Goal: Transaction & Acquisition: Purchase product/service

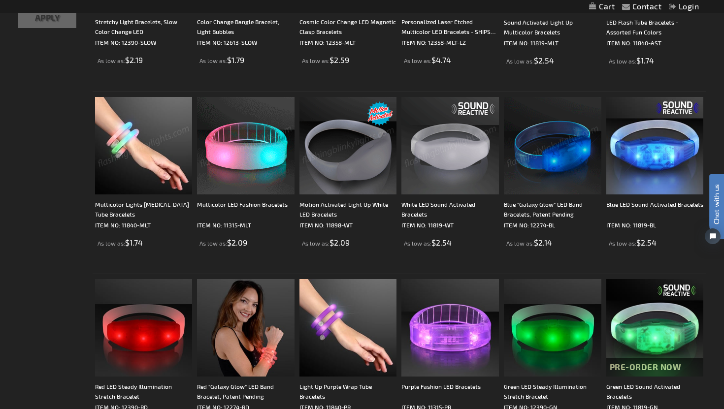
scroll to position [293, 0]
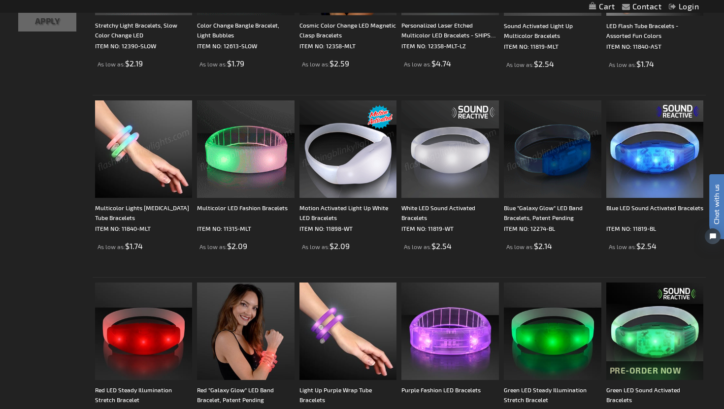
click at [444, 149] on img at bounding box center [449, 148] width 97 height 97
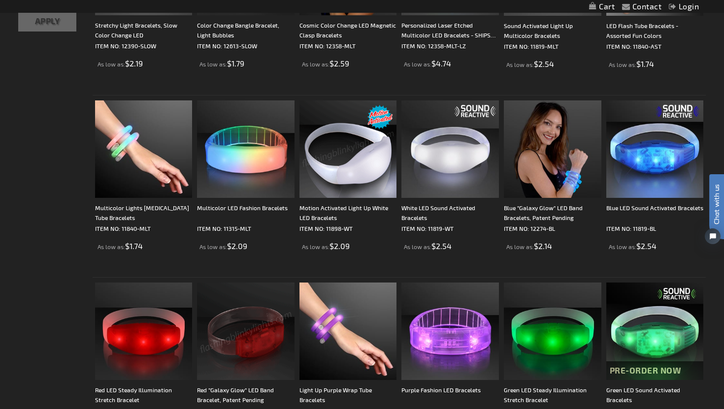
click at [373, 163] on img at bounding box center [347, 148] width 97 height 97
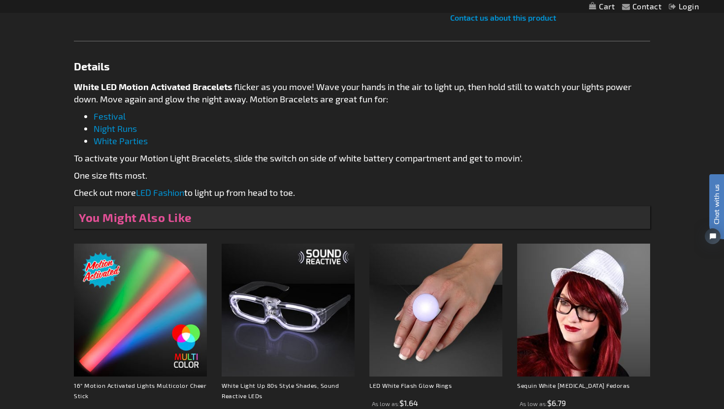
scroll to position [482, 0]
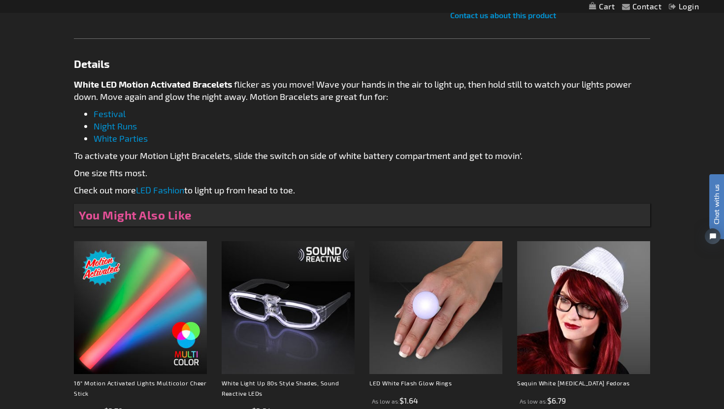
click at [119, 139] on link "White Parties" at bounding box center [121, 138] width 54 height 11
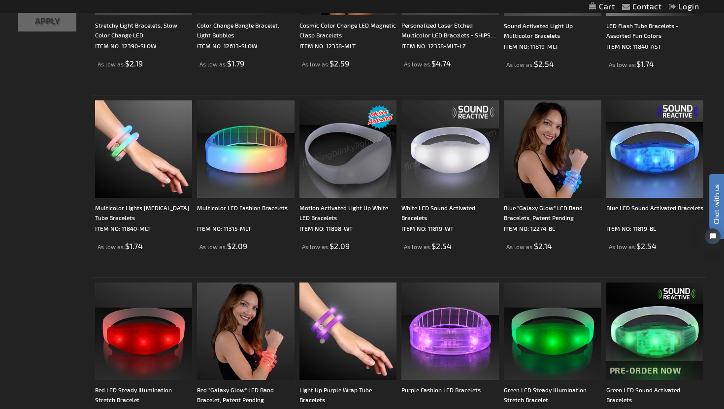
scroll to position [316, 0]
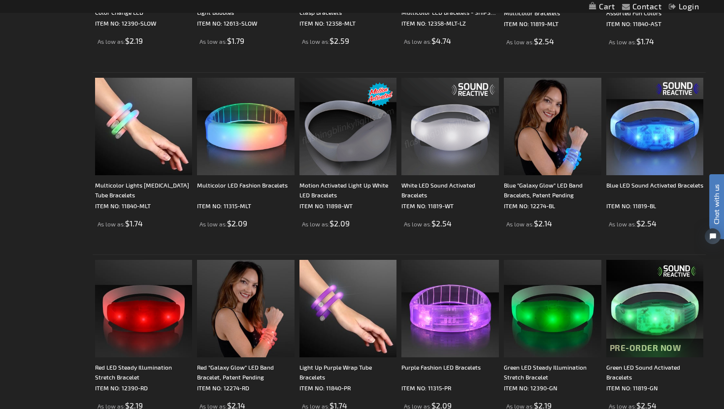
click at [457, 137] on img at bounding box center [449, 126] width 97 height 97
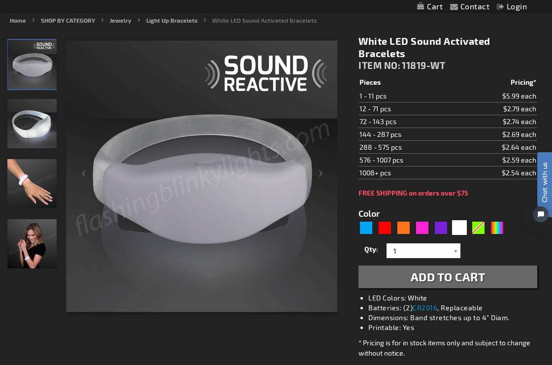
scroll to position [123, 0]
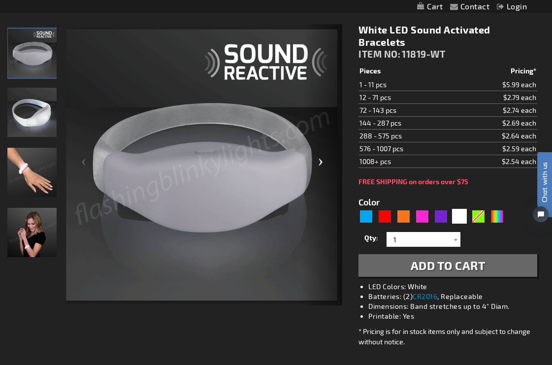
click at [320, 161] on div "Next" at bounding box center [322, 164] width 39 height 281
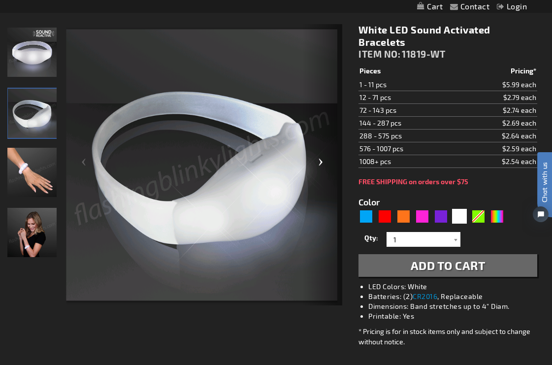
click at [320, 161] on div "Next" at bounding box center [322, 164] width 39 height 281
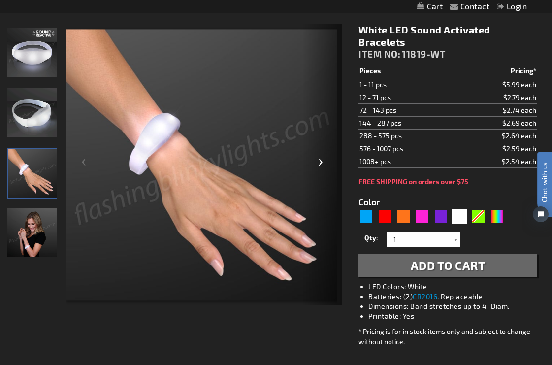
click at [320, 161] on div "Next" at bounding box center [322, 164] width 39 height 281
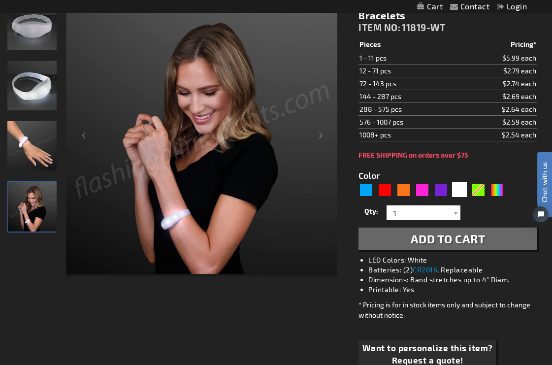
scroll to position [155, 0]
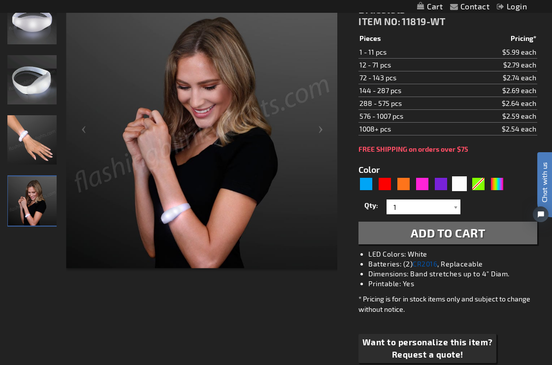
click at [434, 263] on link "CR2016" at bounding box center [425, 263] width 25 height 8
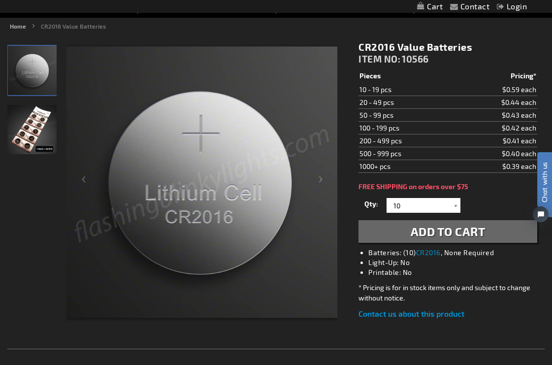
scroll to position [106, 0]
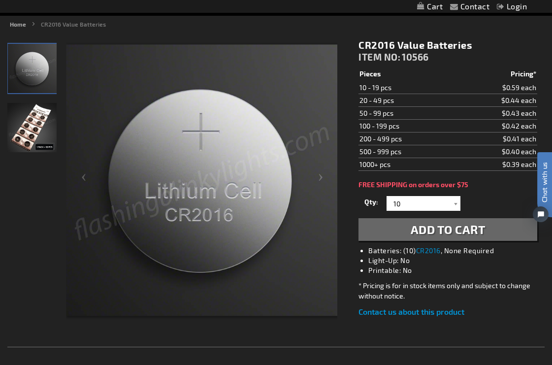
click at [34, 122] on img "CR2016 Carded Lithium Batteries" at bounding box center [31, 127] width 49 height 49
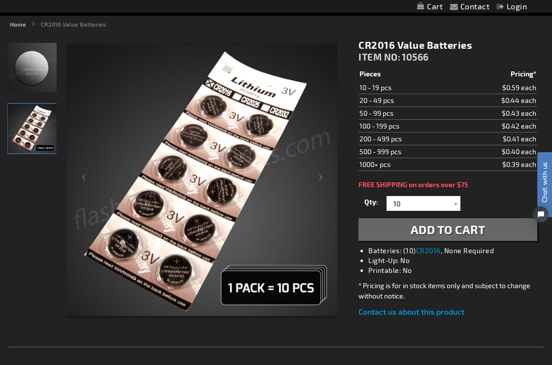
click at [28, 79] on img "CR2016 Carded Lithium Batteries" at bounding box center [31, 67] width 49 height 49
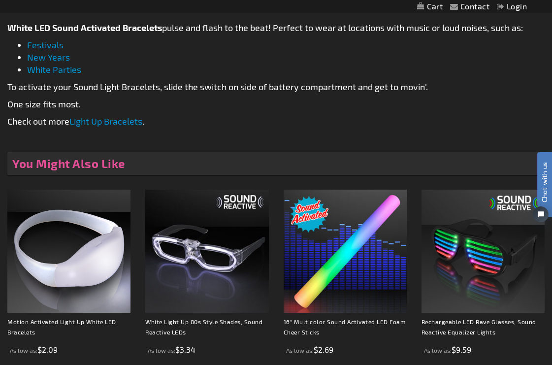
scroll to position [572, 0]
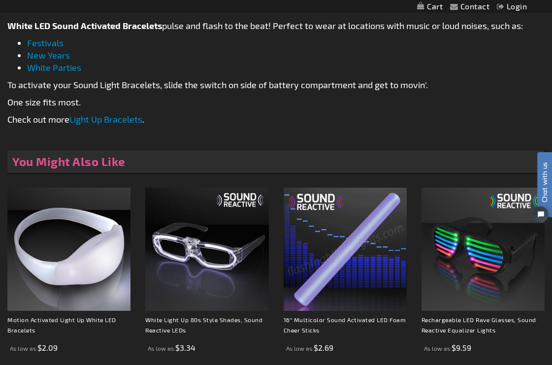
click at [109, 120] on link "Light Up Bracelets" at bounding box center [105, 119] width 73 height 11
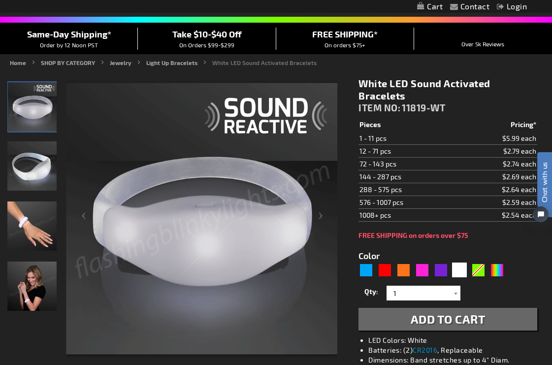
scroll to position [87, 0]
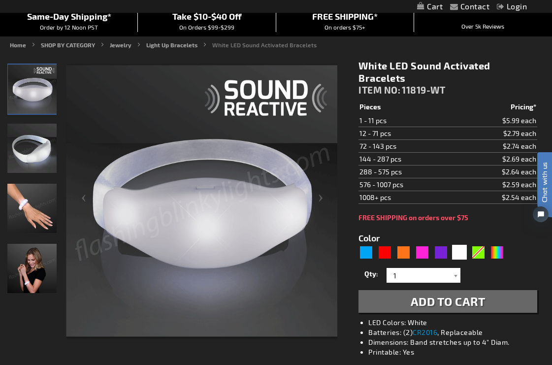
click at [447, 302] on span "Add to Cart" at bounding box center [448, 301] width 75 height 14
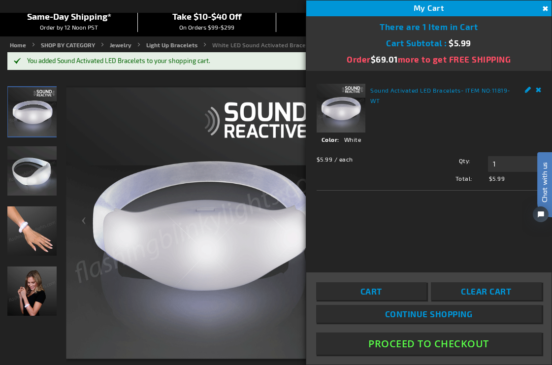
click at [449, 349] on button "Proceed To Checkout" at bounding box center [428, 343] width 225 height 22
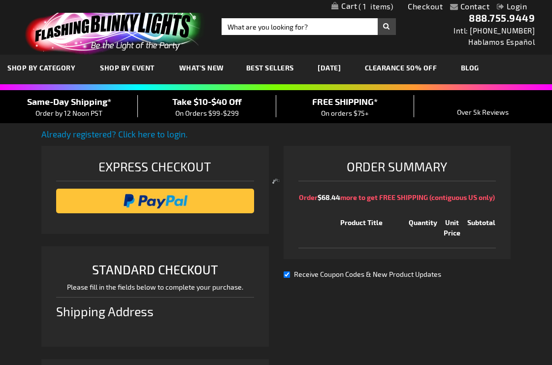
select select "US"
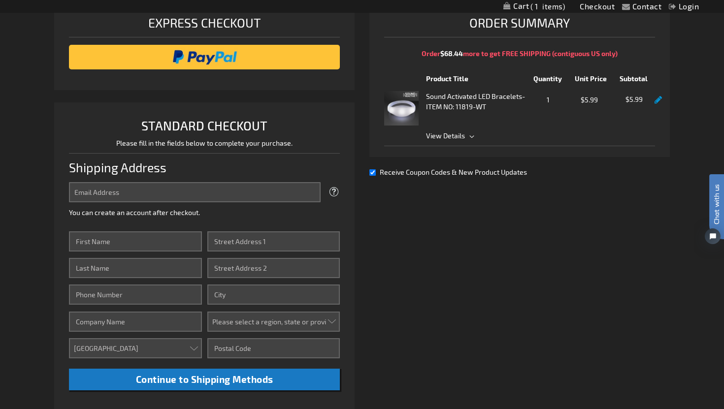
scroll to position [170, 0]
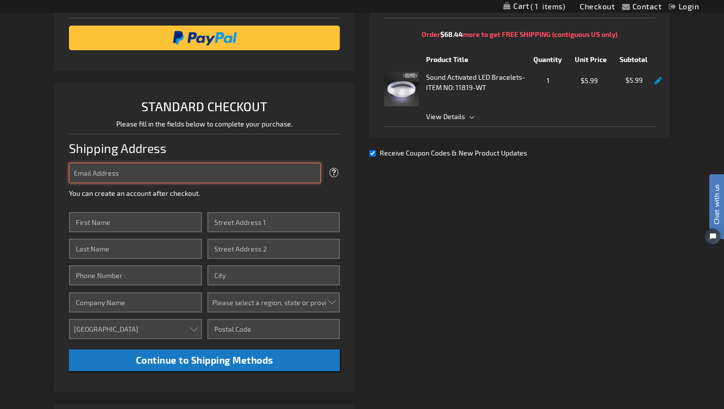
click at [232, 165] on input "Email Address" at bounding box center [195, 173] width 252 height 20
type input "[EMAIL_ADDRESS][PERSON_NAME][DOMAIN_NAME]"
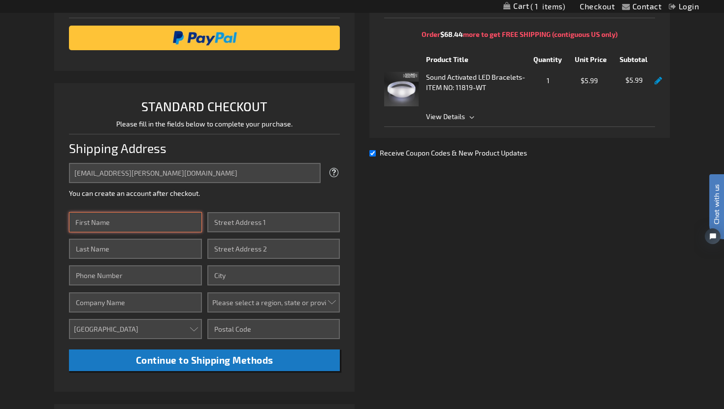
click at [162, 230] on input "First Name" at bounding box center [135, 222] width 132 height 20
type input "Lia"
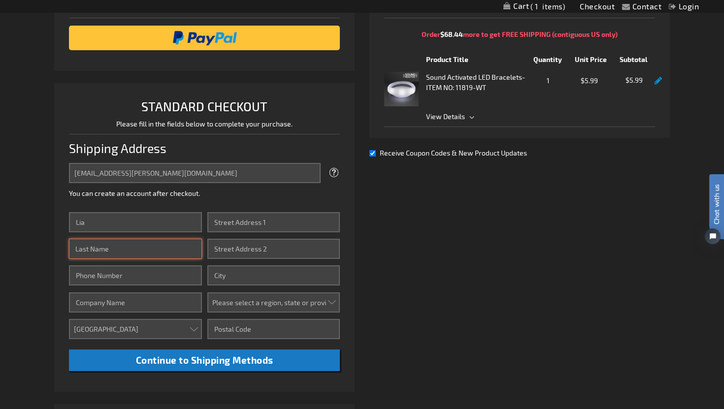
click at [151, 247] on input "Last Name" at bounding box center [135, 249] width 132 height 20
type input "[PERSON_NAME]"
click at [136, 281] on input "Phone Number" at bounding box center [135, 275] width 132 height 20
type input "7054412033"
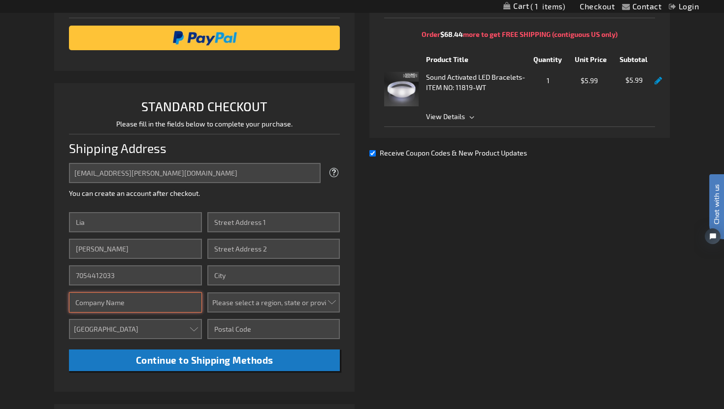
click at [147, 305] on input "Company" at bounding box center [135, 302] width 132 height 20
click at [133, 331] on select "[GEOGRAPHIC_DATA] [GEOGRAPHIC_DATA] [GEOGRAPHIC_DATA] [GEOGRAPHIC_DATA] [GEOGRA…" at bounding box center [135, 329] width 132 height 20
select select "CA"
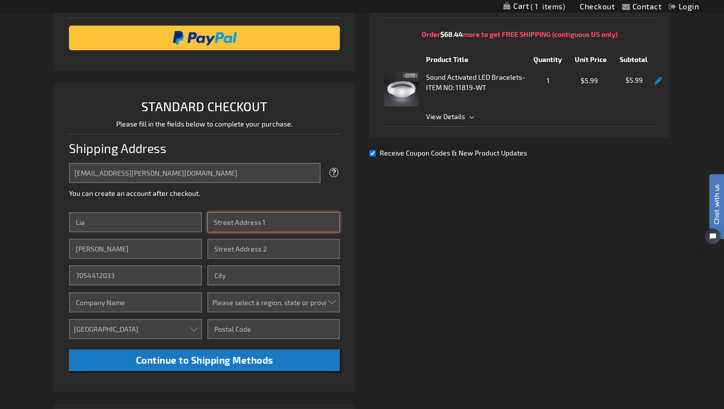
click at [235, 224] on input "Street Address: Line 1" at bounding box center [273, 222] width 132 height 20
type input "[STREET_ADDRESS]"
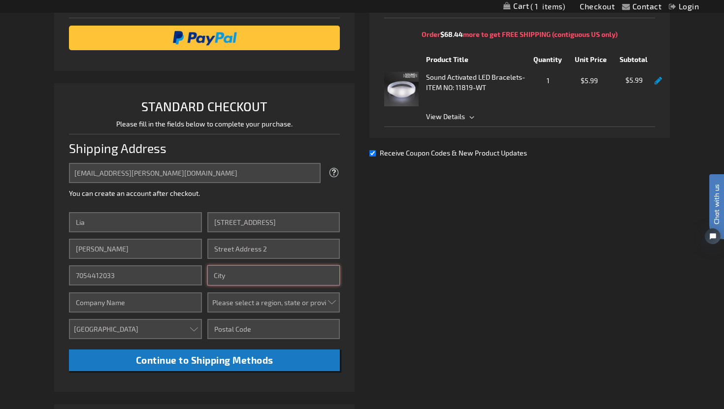
click at [233, 272] on input "City" at bounding box center [273, 275] width 132 height 20
type input "[GEOGRAPHIC_DATA]"
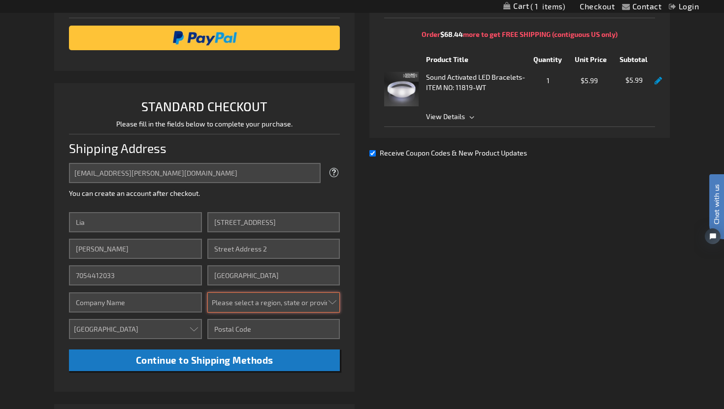
click at [280, 302] on select "Please select a region, state or province. [GEOGRAPHIC_DATA] [GEOGRAPHIC_DATA] …" at bounding box center [273, 302] width 132 height 20
select select "74"
click at [272, 323] on input "Zip/Postal Code" at bounding box center [273, 329] width 132 height 20
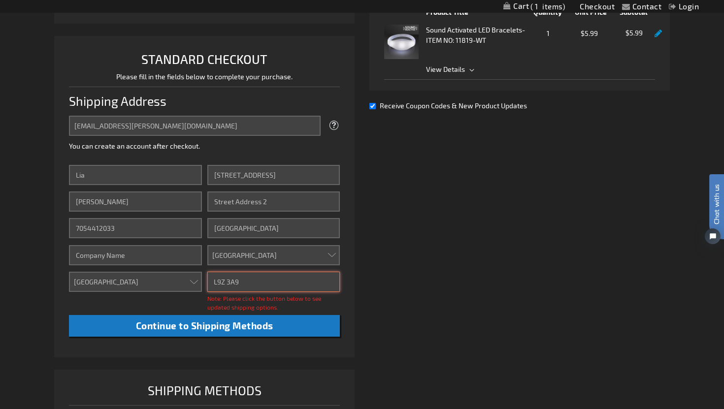
scroll to position [235, 0]
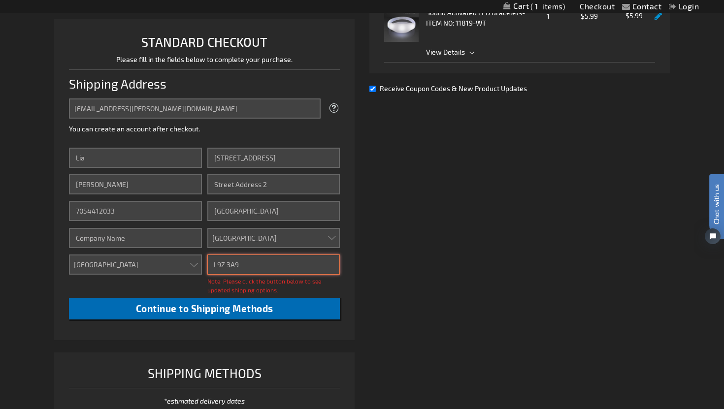
type input "L9Z 3A9"
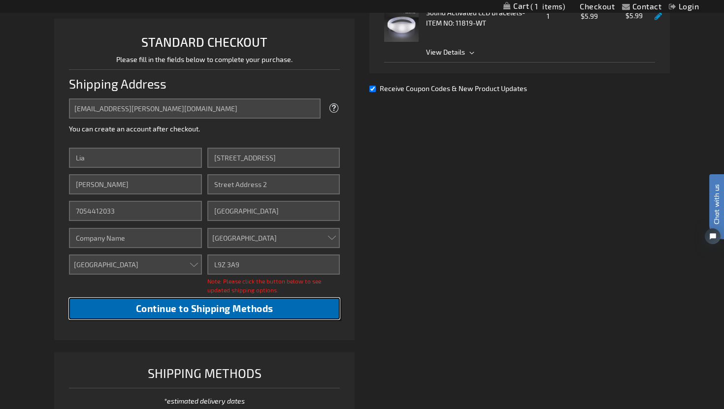
click at [234, 309] on span "Continue to Shipping Methods" at bounding box center [204, 308] width 137 height 11
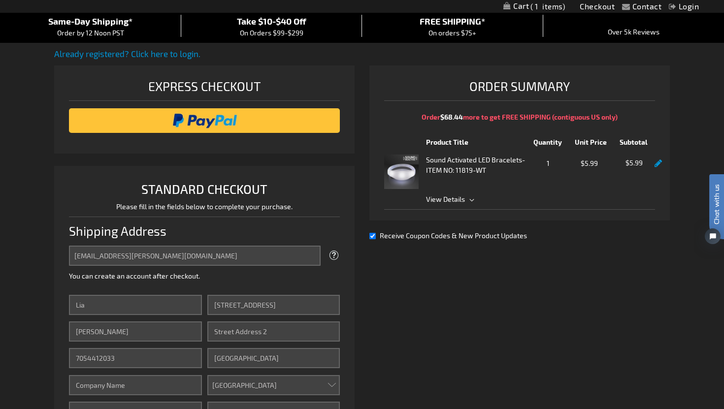
scroll to position [0, 0]
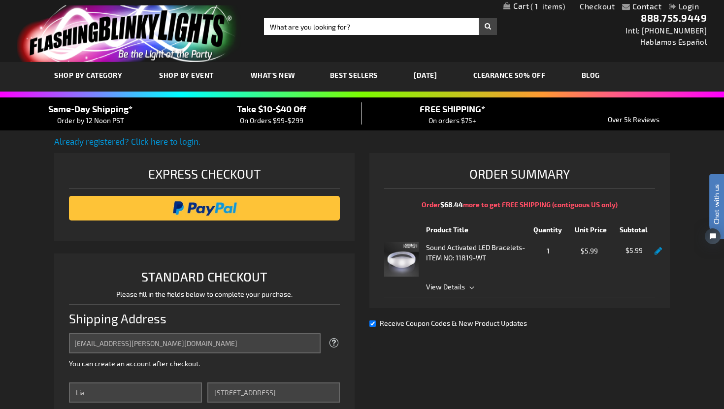
click at [405, 255] on img at bounding box center [401, 259] width 34 height 34
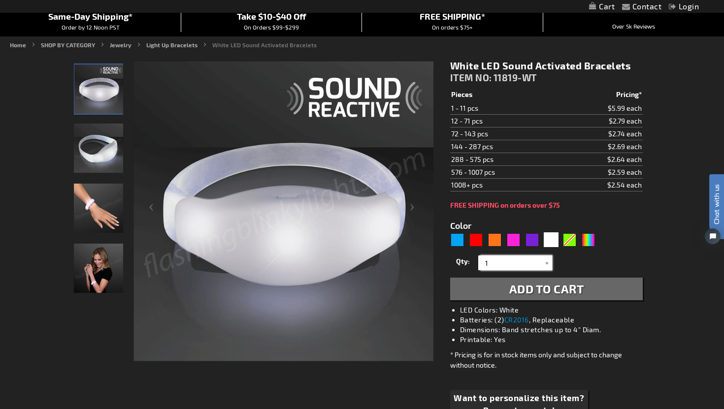
click at [539, 265] on input "1" at bounding box center [515, 262] width 71 height 15
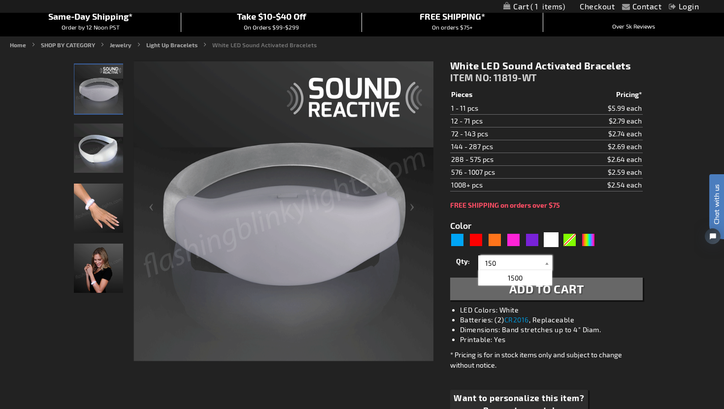
type input "150"
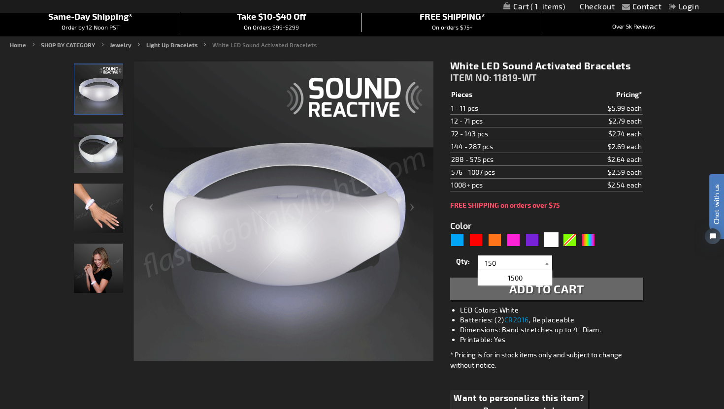
click at [646, 233] on div "White LED Sound Activated Bracelets ITEM NO: 11819-WT $2.54 Pieces Pricing* 1 -…" at bounding box center [546, 247] width 207 height 391
